Goal: Browse casually

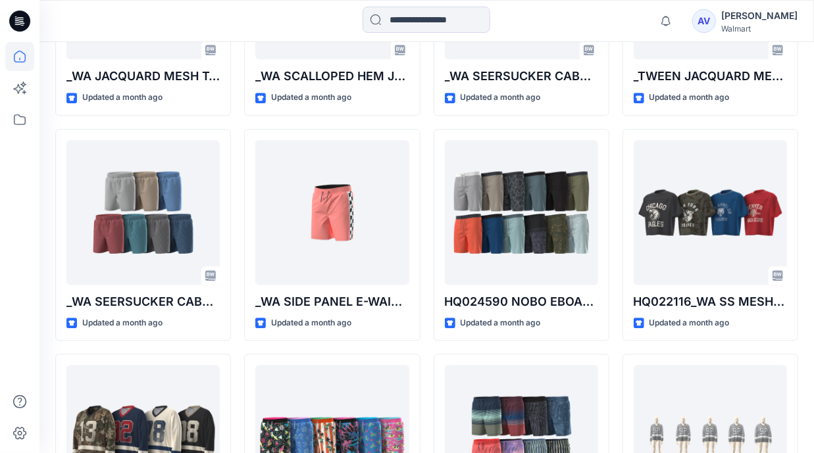
scroll to position [1711, 0]
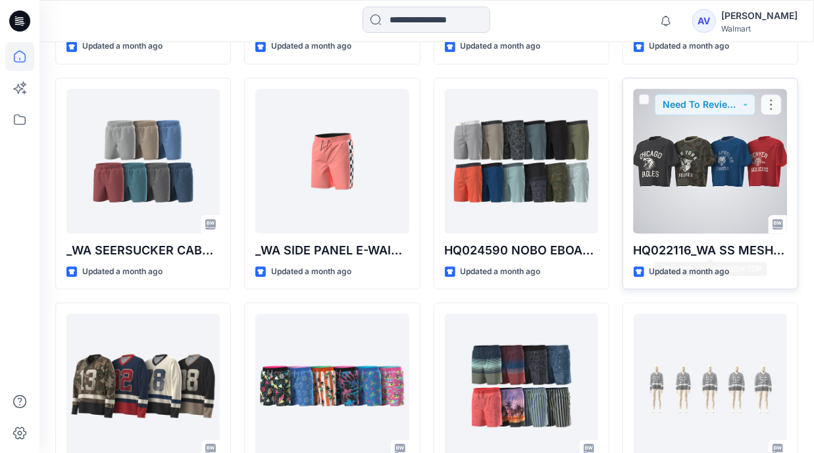
click at [717, 199] on div at bounding box center [710, 161] width 153 height 145
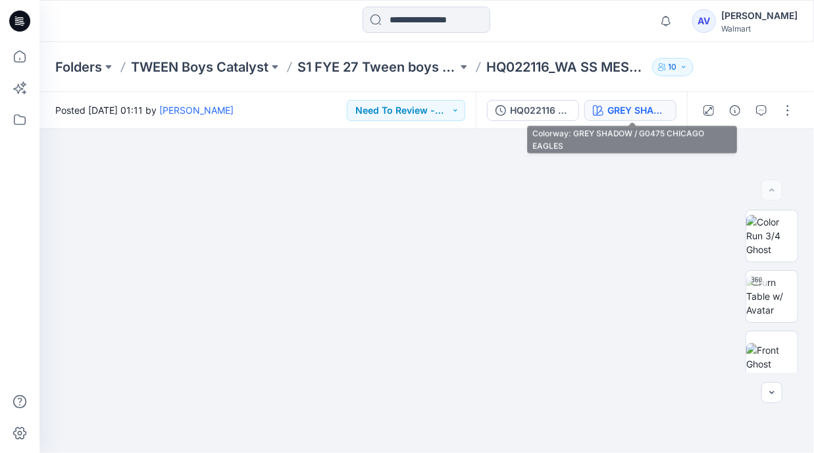
click at [651, 110] on div "GREY SHADOW / G0475 CHICAGO EAGLES" at bounding box center [637, 110] width 61 height 14
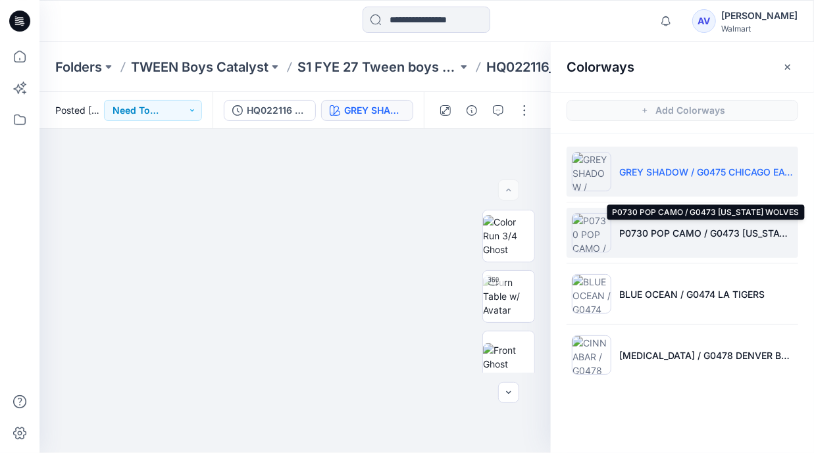
click at [659, 228] on p "P0730 POP CAMO / G0473 [US_STATE] WOLVES" at bounding box center [706, 233] width 174 height 14
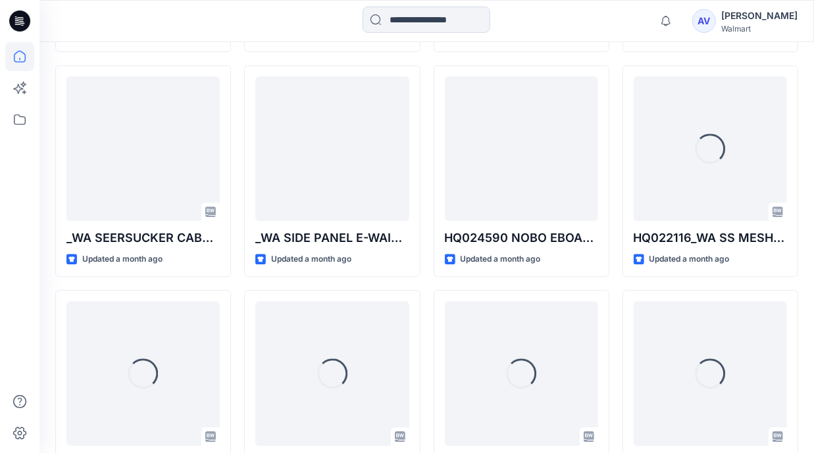
scroll to position [1759, 0]
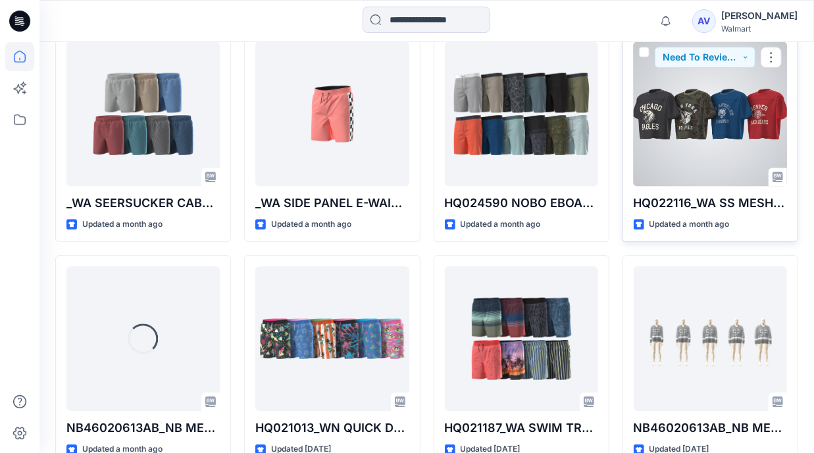
click at [719, 175] on div at bounding box center [710, 113] width 153 height 145
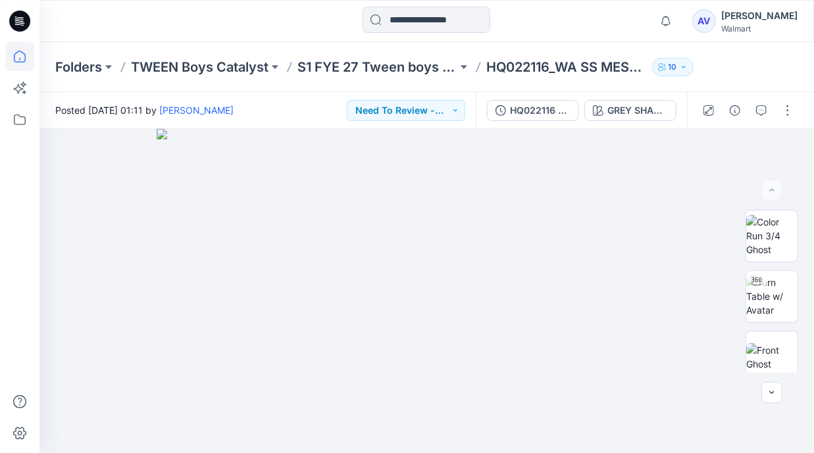
click at [18, 53] on icon at bounding box center [19, 56] width 29 height 29
